Goal: Task Accomplishment & Management: Manage account settings

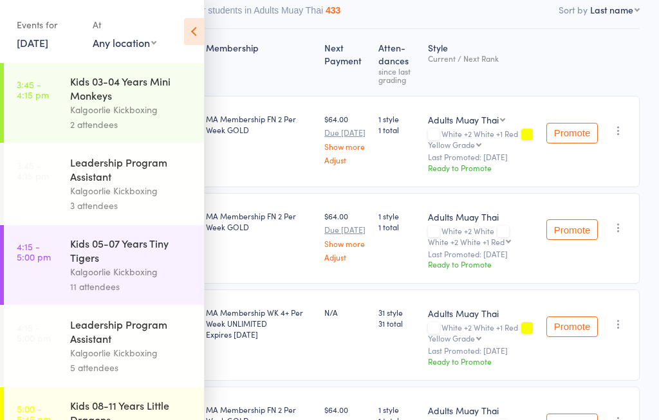
click at [34, 42] on link "15 Sep, 2025" at bounding box center [33, 42] width 32 height 14
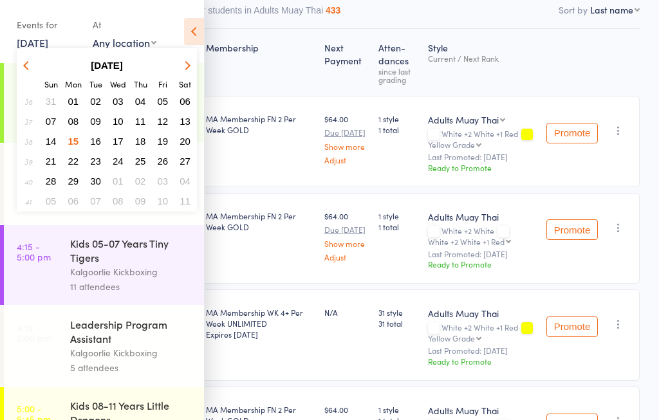
click at [111, 140] on button "17" at bounding box center [118, 141] width 20 height 17
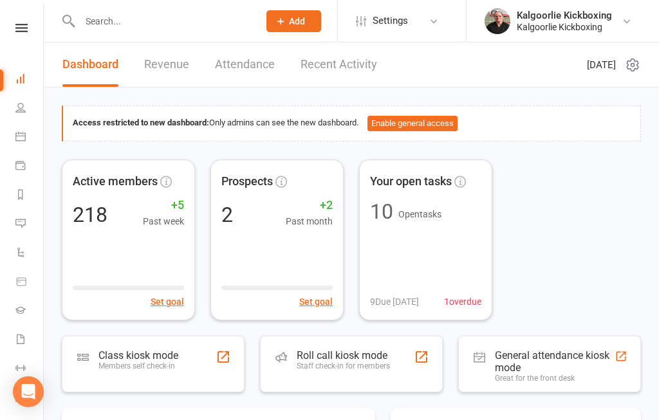
click at [26, 15] on nav "Clubworx Dashboard People Calendar Payments Reports Messages 1 Automations Prod…" at bounding box center [22, 213] width 44 height 420
click at [18, 24] on icon at bounding box center [21, 28] width 12 height 8
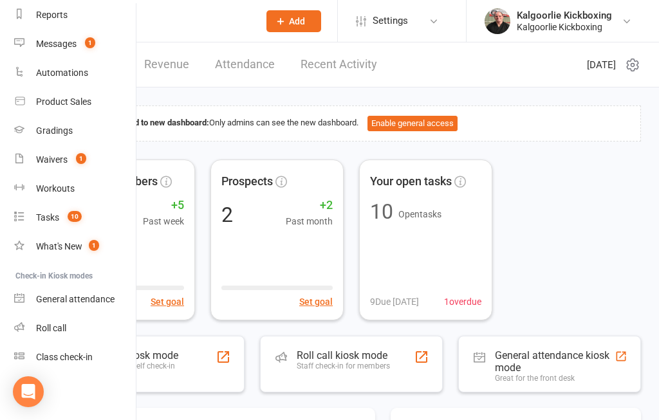
scroll to position [170, 1]
click at [45, 328] on div "Roll call" at bounding box center [51, 328] width 30 height 10
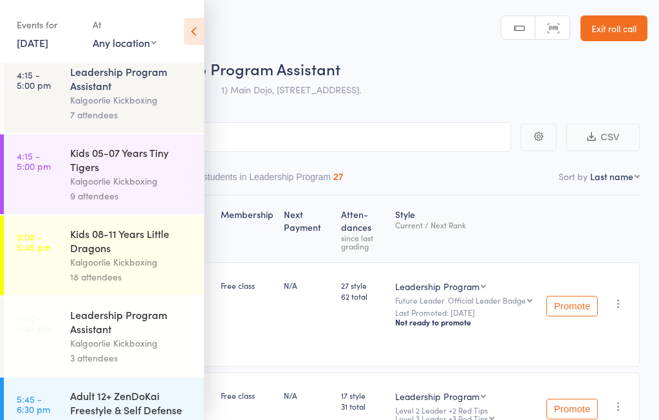
scroll to position [82, 0]
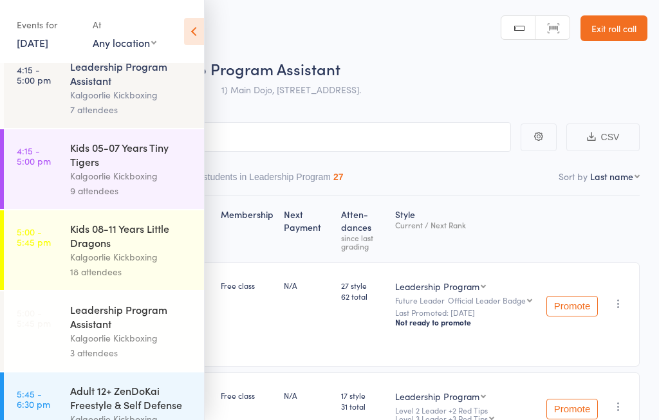
click at [192, 28] on icon at bounding box center [194, 31] width 20 height 27
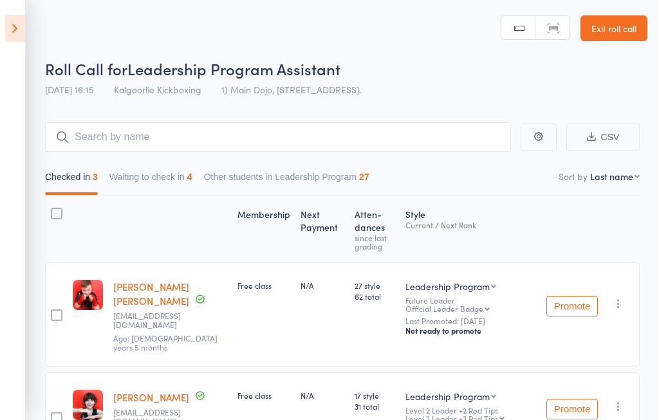
click at [490, 304] on select "Official Leader Badge Level 1 Leader +1 Red Tip Level 2 Leader +2 Red Tips Leve…" at bounding box center [448, 308] width 84 height 8
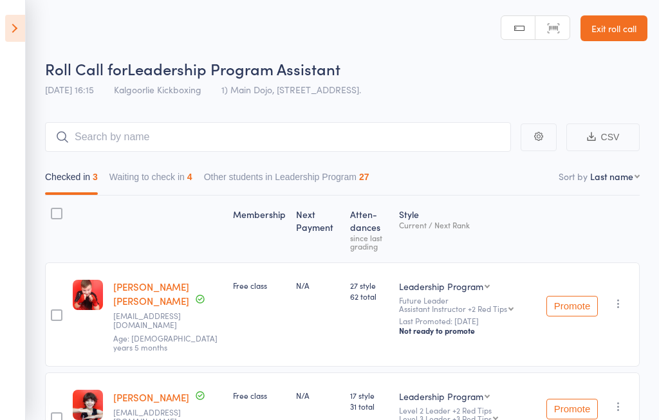
click at [490, 311] on select "Official Leader Badge Level 1 Leader +1 Red Tip Level 2 Leader +2 Red Tips Leve…" at bounding box center [456, 308] width 115 height 8
select select "0"
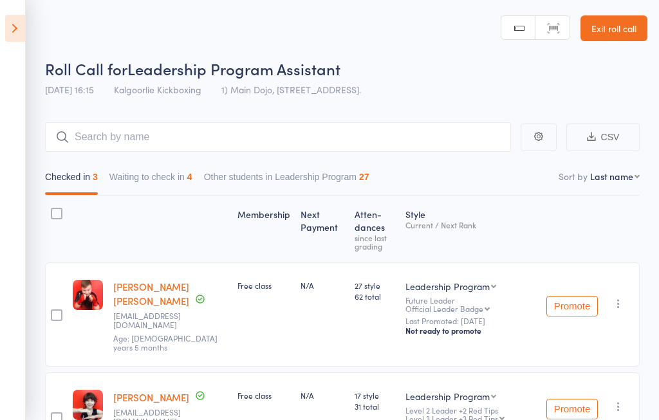
click at [490, 304] on select "Official Leader Badge Level 1 Leader +1 Red Tip Level 2 Leader +2 Red Tips Leve…" at bounding box center [448, 308] width 84 height 8
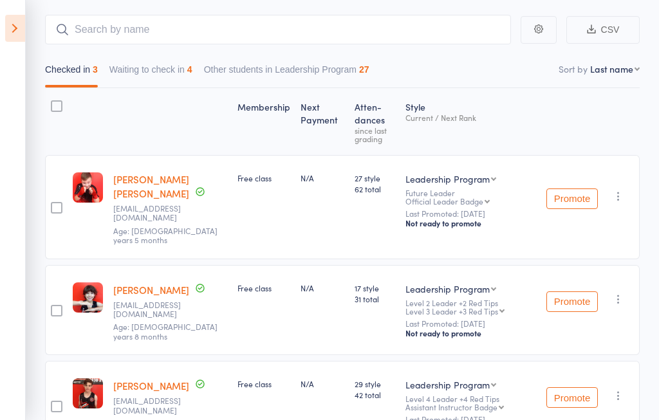
scroll to position [104, 0]
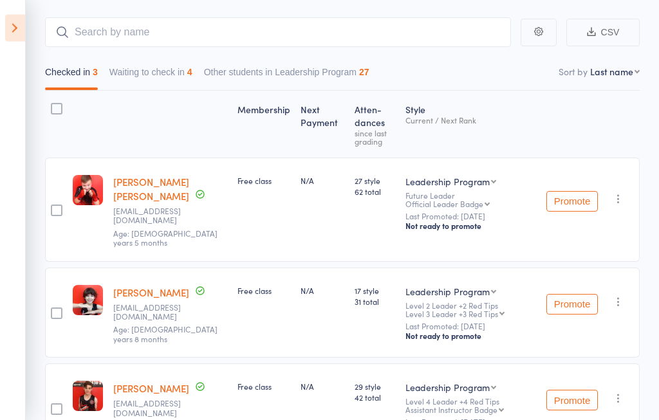
click at [465, 180] on select "Leadership Program ZDK 08-11 Years Little Dragons" at bounding box center [451, 182] width 91 height 13
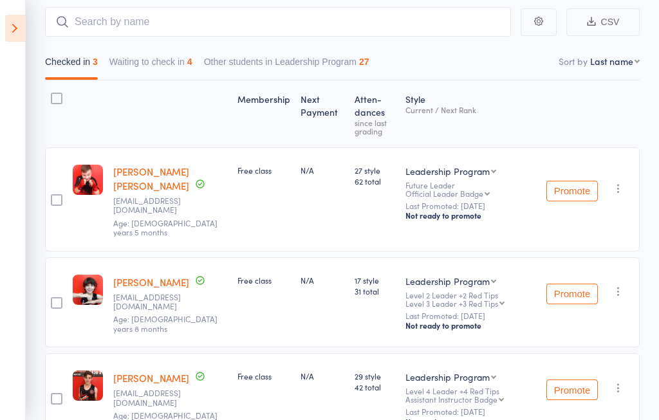
scroll to position [110, 0]
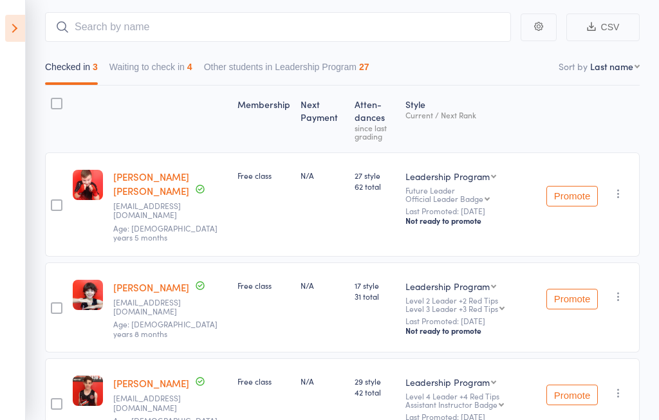
click at [8, 12] on aside "Events for 17 Sep, 2025 17 Sep, 2025 September 2025 Sun Mon Tue Wed Thu Fri Sat…" at bounding box center [13, 210] width 26 height 420
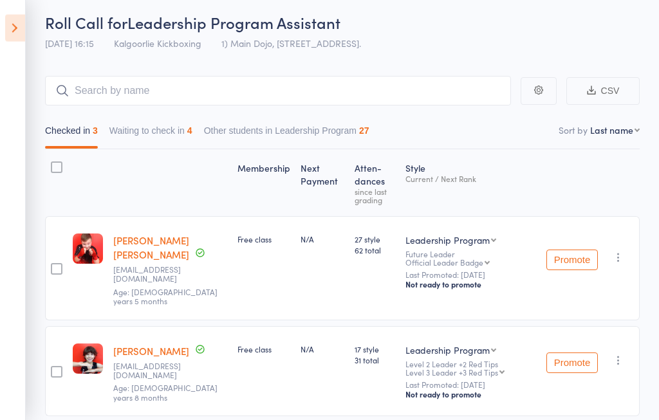
scroll to position [0, 0]
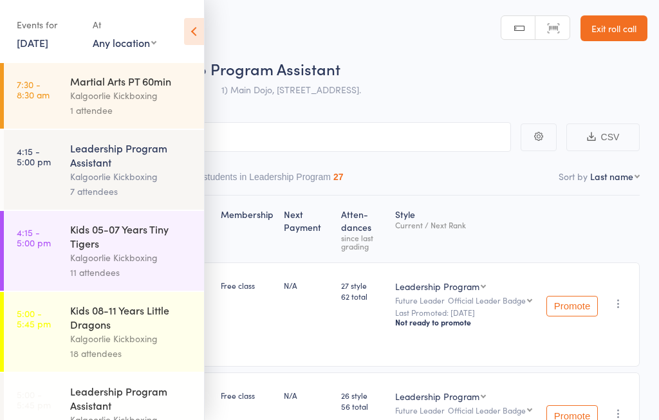
click at [109, 245] on div "Kids 05-07 Years Tiny Tigers" at bounding box center [131, 236] width 123 height 28
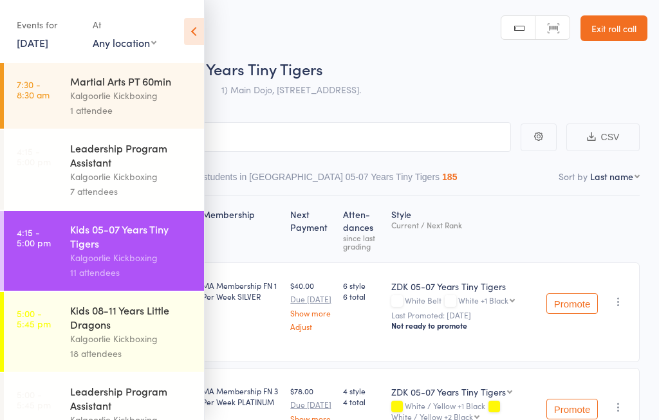
click at [193, 18] on icon at bounding box center [194, 31] width 20 height 27
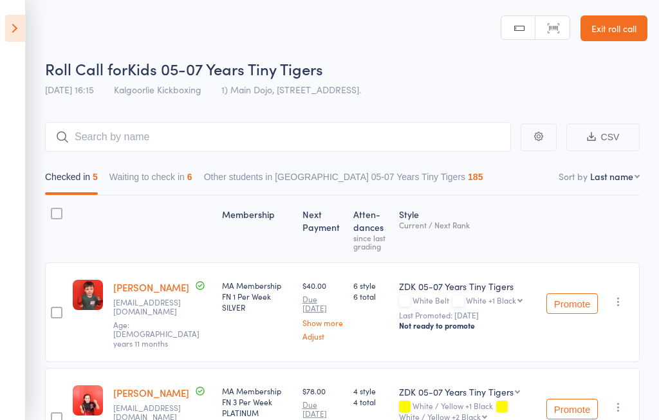
click at [137, 191] on button "Waiting to check in 6" at bounding box center [150, 180] width 83 height 30
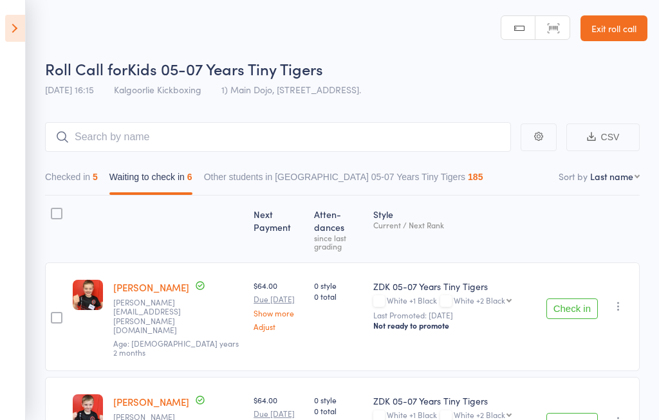
click at [57, 187] on button "Checked in 5" at bounding box center [71, 180] width 53 height 30
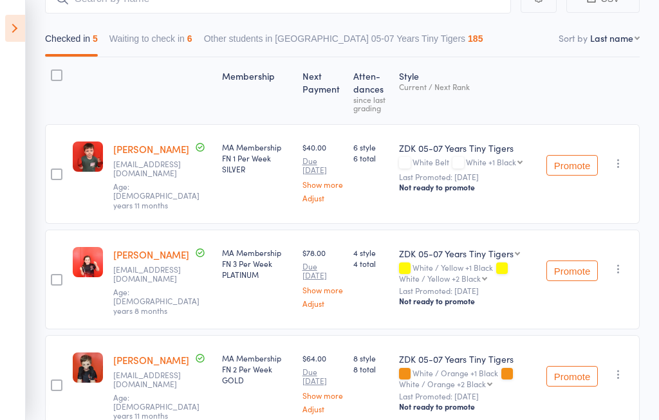
scroll to position [138, 0]
click at [515, 164] on select "White +1 Black White +2 Black White +2 Black +1 Red White / Yellow Stripe White…" at bounding box center [494, 162] width 57 height 8
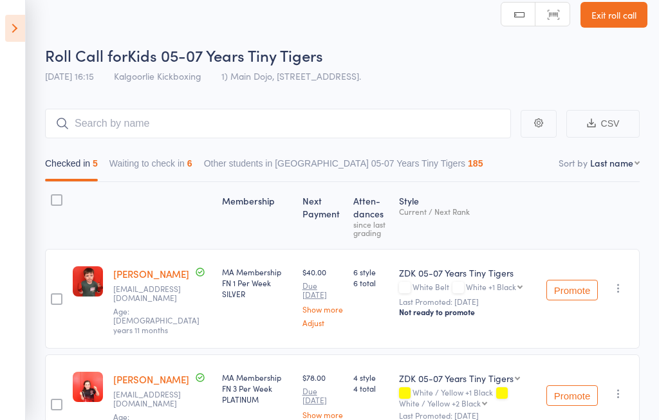
scroll to position [0, 0]
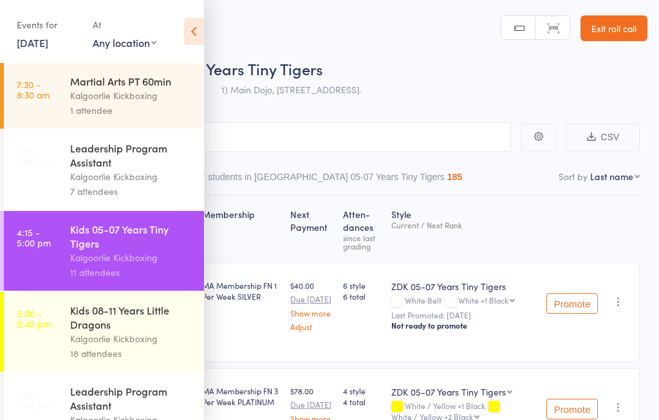
click at [187, 27] on icon at bounding box center [194, 31] width 20 height 27
click at [194, 19] on icon at bounding box center [194, 31] width 20 height 27
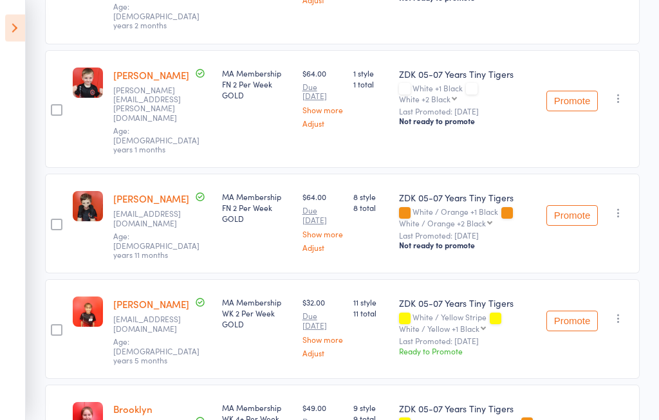
scroll to position [548, 0]
click at [568, 311] on button "Promote" at bounding box center [571, 321] width 51 height 21
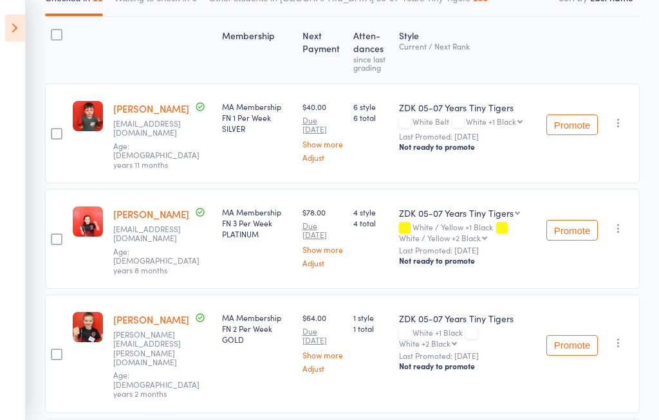
scroll to position [182, 0]
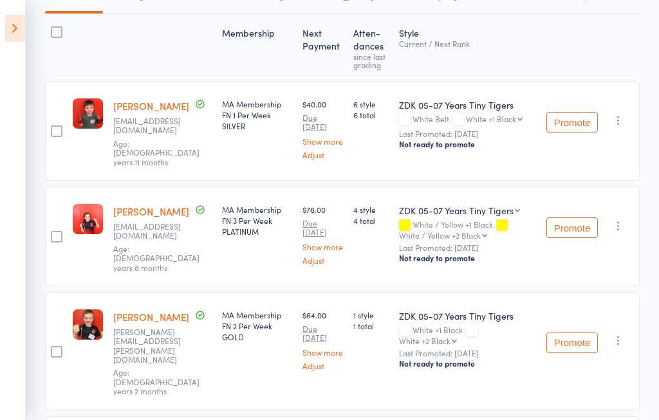
click at [514, 204] on div "ZDK 05-07 Years Tiny Tigers ZDK 05-07 Years Tiny Tigers ZDK 08-11 Years Little …" at bounding box center [467, 237] width 147 height 100
click at [517, 210] on select "ZDK 05-07 Years Tiny Tigers ZDK 08-11 Years Little Dragons" at bounding box center [459, 210] width 121 height 13
click at [517, 207] on select "ZDK 05-07 Years Tiny Tigers ZDK 08-11 Years Little Dragons" at bounding box center [459, 210] width 121 height 13
